Goal: Information Seeking & Learning: Find specific page/section

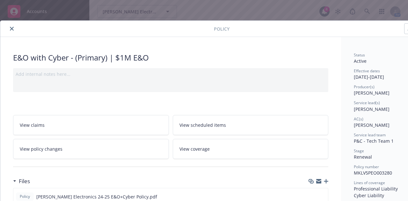
click at [13, 28] on icon "close" at bounding box center [12, 29] width 4 height 4
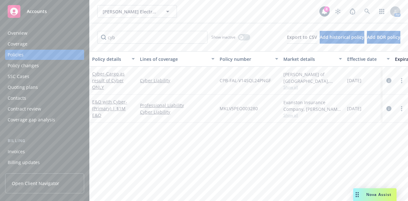
click at [199, 12] on div "Wilson Electronics, Inc. Wilson Electronics, Inc." at bounding box center [208, 11] width 222 height 13
click at [200, 141] on div "Policy details Lines of coverage Policy number Market details Effective date Ex…" at bounding box center [249, 123] width 318 height 145
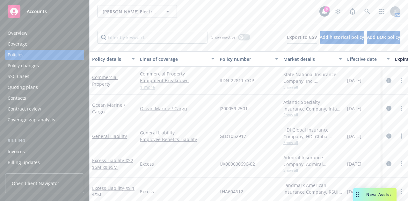
click at [214, 11] on div "[PERSON_NAME] Electronic Inc. [PERSON_NAME] Electronic Inc." at bounding box center [208, 11] width 222 height 13
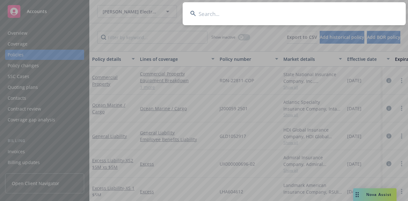
click at [205, 16] on input at bounding box center [294, 13] width 223 height 23
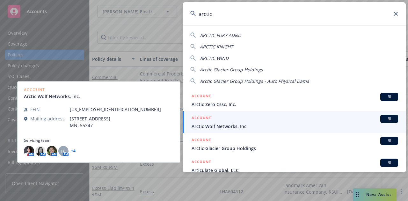
type input "arctic"
click at [229, 120] on div "ACCOUNT BI" at bounding box center [295, 119] width 207 height 8
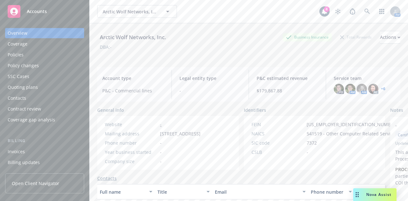
click at [34, 53] on div "Policies" at bounding box center [45, 55] width 74 height 10
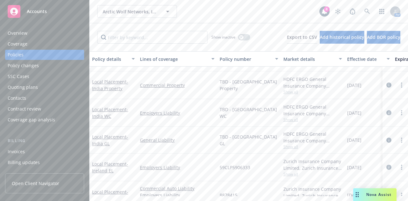
scroll to position [356, 0]
click at [101, 135] on link "Local Placement - [GEOGRAPHIC_DATA] GL" at bounding box center [110, 140] width 36 height 13
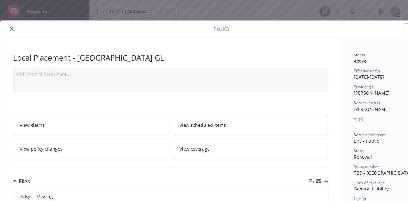
click at [13, 28] on icon "close" at bounding box center [12, 29] width 4 height 4
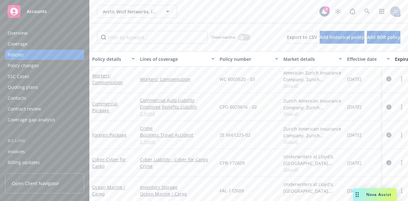
scroll to position [721, 0]
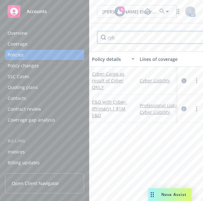
click at [117, 39] on input "cyb" at bounding box center [152, 37] width 110 height 13
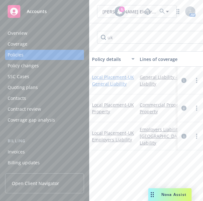
click at [103, 78] on link "Local Placement - UK General Liability" at bounding box center [113, 80] width 42 height 13
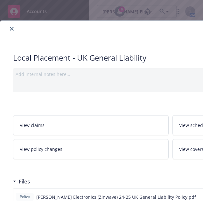
click at [11, 28] on icon "close" at bounding box center [12, 29] width 4 height 4
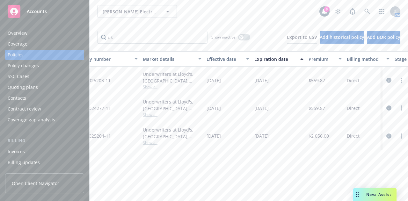
scroll to position [0, 203]
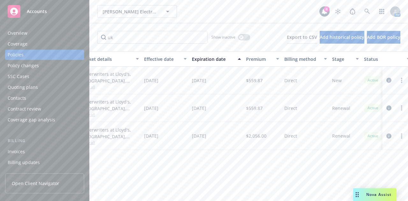
click at [203, 163] on div "Policy details Lines of coverage Policy number Market details Effective date Ex…" at bounding box center [249, 123] width 318 height 145
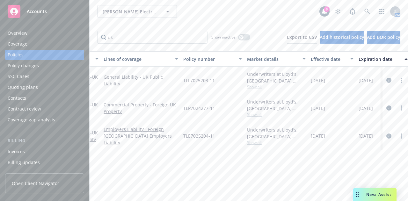
scroll to position [0, 26]
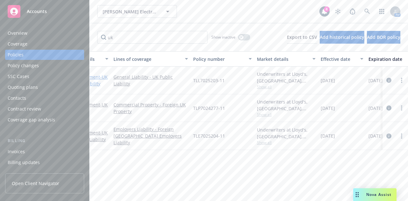
click at [97, 78] on link "Local Placement - UK General Liability" at bounding box center [87, 80] width 42 height 13
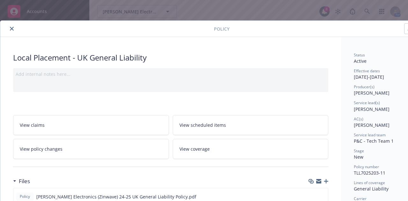
click at [9, 25] on div at bounding box center [108, 29] width 211 height 8
click at [10, 28] on icon "close" at bounding box center [12, 29] width 4 height 4
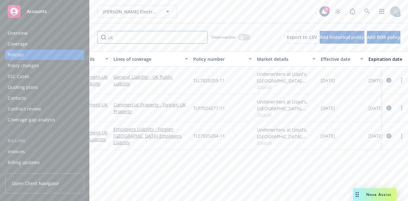
click at [122, 35] on input "uk" at bounding box center [152, 37] width 110 height 13
click at [122, 35] on input "c" at bounding box center [152, 37] width 110 height 13
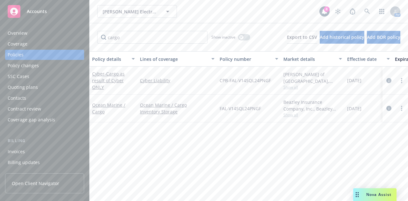
click at [105, 108] on div "Ocean Marine / Cargo" at bounding box center [113, 108] width 43 height 13
click at [103, 105] on link "Ocean Marine / Cargo" at bounding box center [108, 108] width 33 height 13
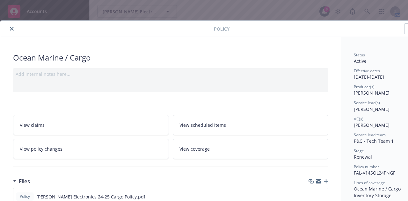
click at [11, 27] on icon "close" at bounding box center [12, 29] width 4 height 4
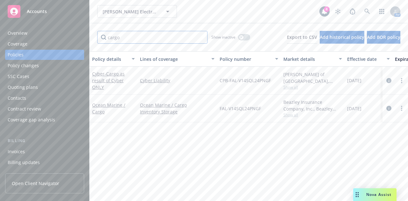
click at [144, 42] on input "cargo" at bounding box center [152, 37] width 110 height 13
type input "pack"
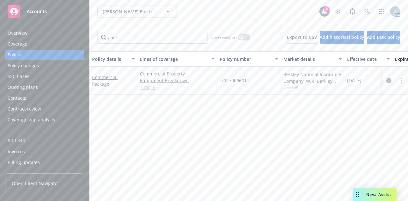
click at [152, 89] on link "7 more" at bounding box center [177, 87] width 75 height 7
click at [29, 33] on div "Overview" at bounding box center [45, 33] width 74 height 10
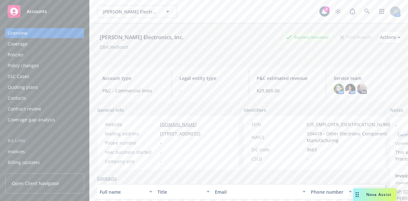
click at [29, 60] on div "Overview Coverage Policies Policy changes SSC Cases Quoting plans Contacts Cont…" at bounding box center [44, 76] width 79 height 97
click at [24, 57] on div "Policies" at bounding box center [45, 55] width 74 height 10
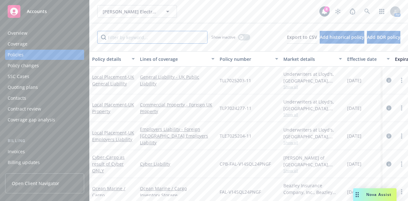
click at [126, 39] on input "Filter by keyword..." at bounding box center [152, 37] width 110 height 13
type input "pack"
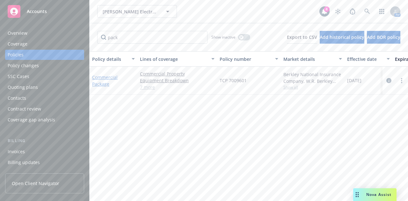
click at [98, 81] on link "Commercial Package" at bounding box center [104, 80] width 25 height 13
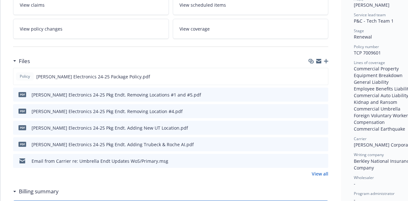
scroll to position [120, 0]
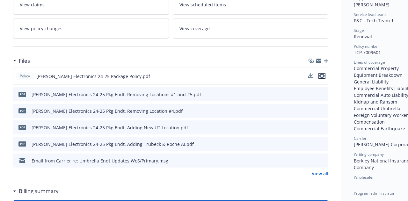
click at [203, 74] on icon "preview file" at bounding box center [322, 76] width 6 height 4
